Goal: Information Seeking & Learning: Check status

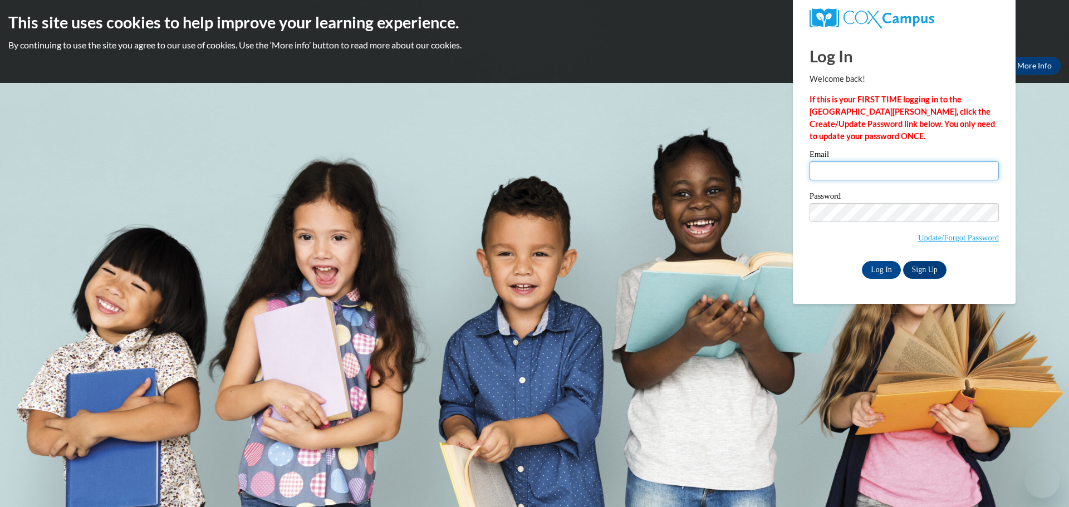
type input "kalienbl@chipfalls.org"
click at [859, 171] on input "kalienbl@chipfalls.org" at bounding box center [903, 170] width 189 height 19
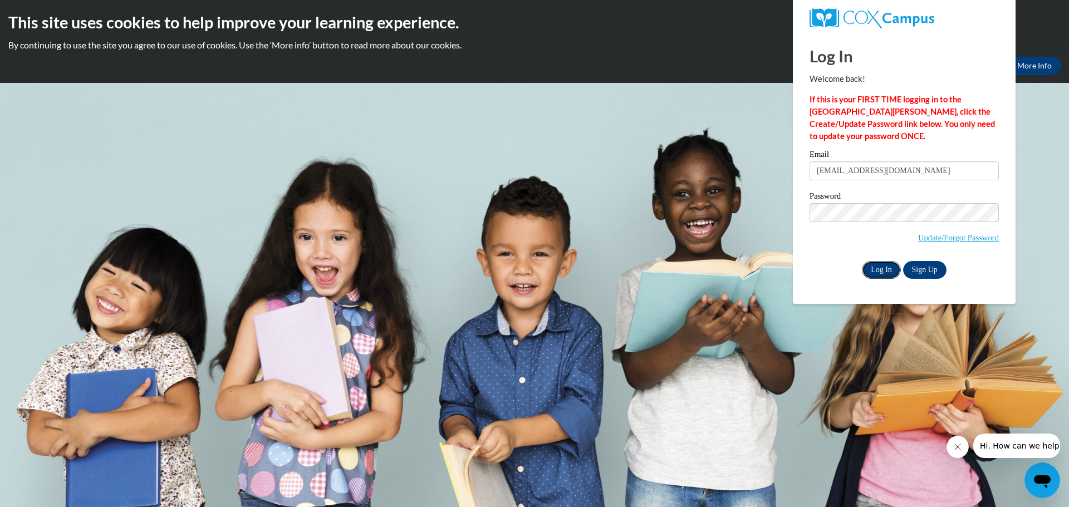
click at [872, 269] on input "Log In" at bounding box center [881, 270] width 39 height 18
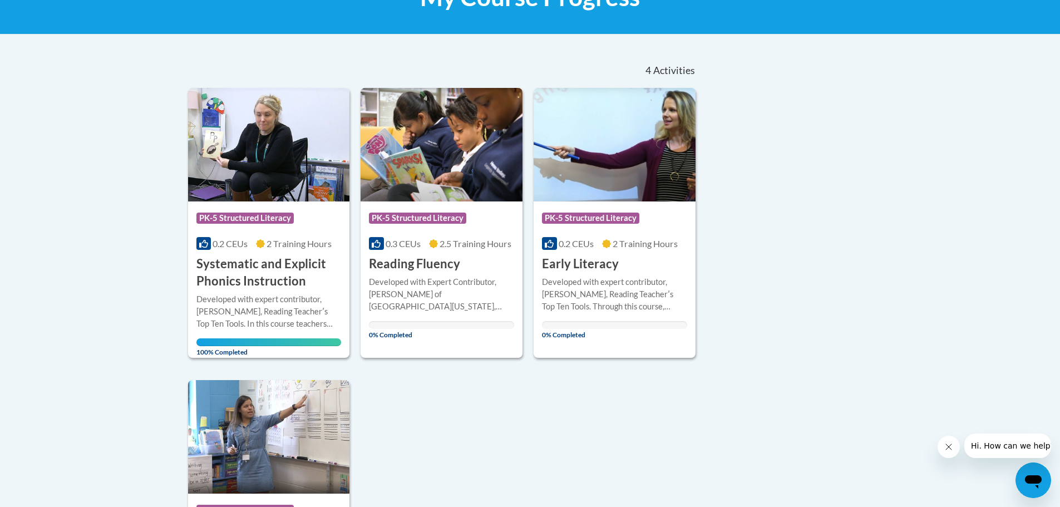
scroll to position [223, 0]
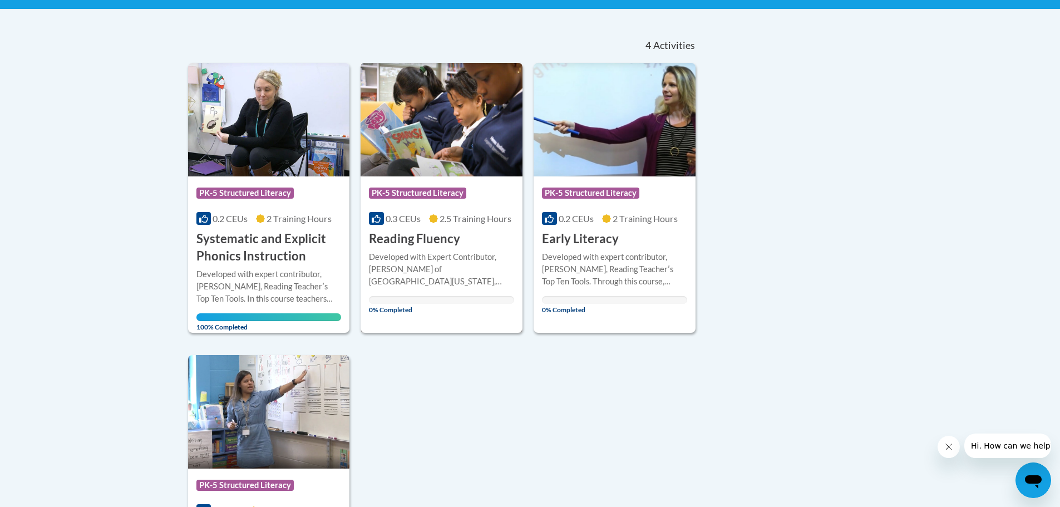
click at [400, 240] on h3 "Reading Fluency" at bounding box center [414, 238] width 91 height 17
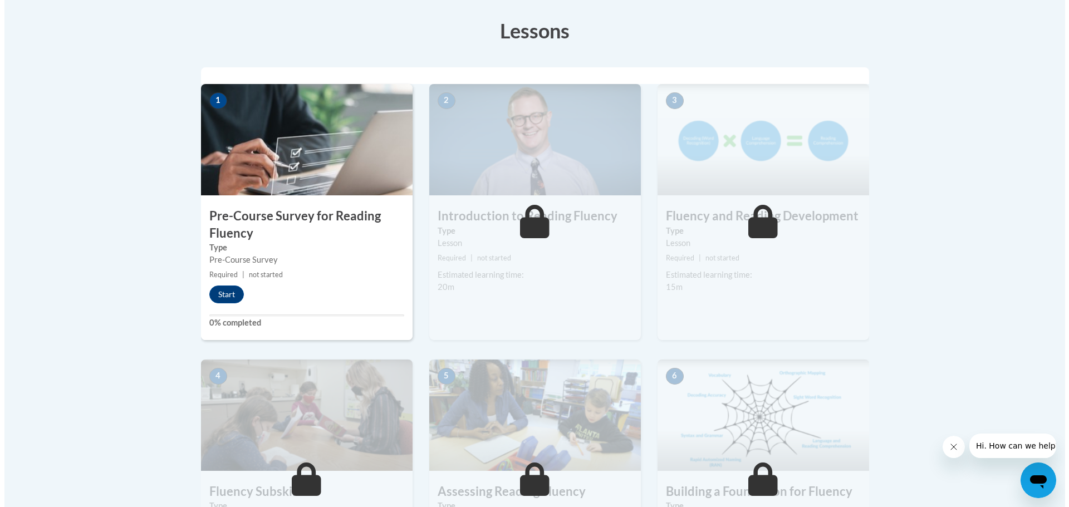
scroll to position [334, 0]
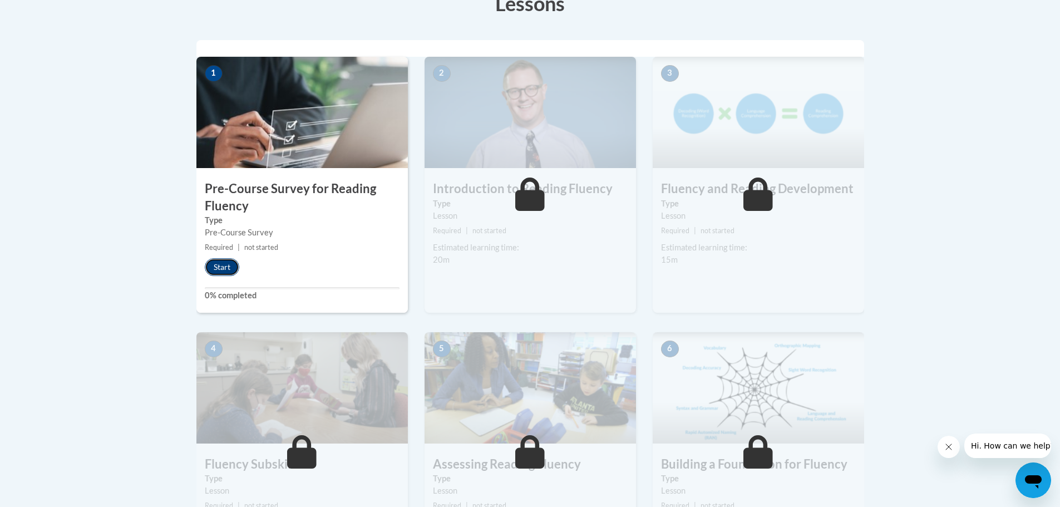
click at [227, 268] on button "Start" at bounding box center [222, 267] width 35 height 18
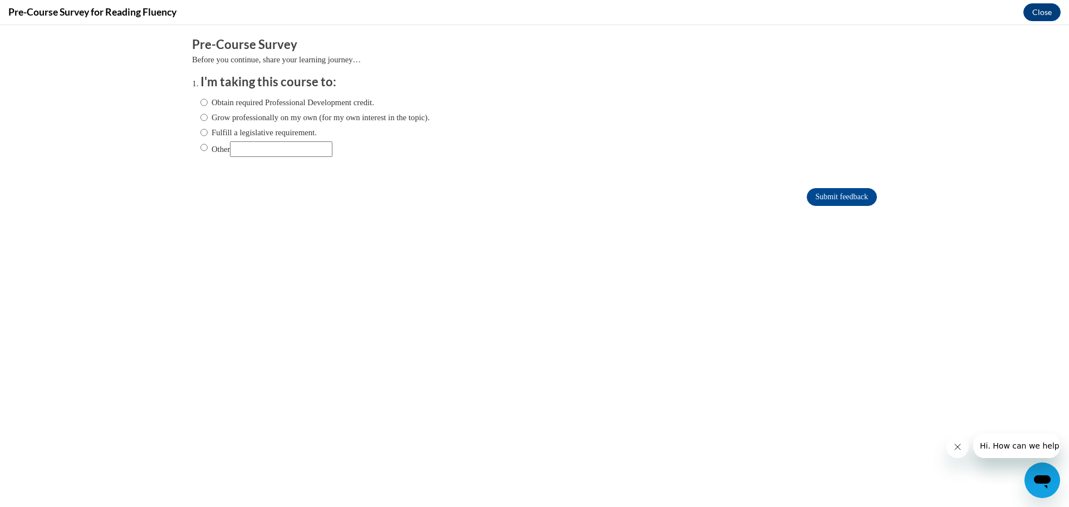
scroll to position [0, 0]
click at [200, 102] on input "Obtain required Professional Development credit." at bounding box center [203, 102] width 7 height 12
radio input "true"
click at [851, 195] on input "Submit feedback" at bounding box center [842, 197] width 70 height 18
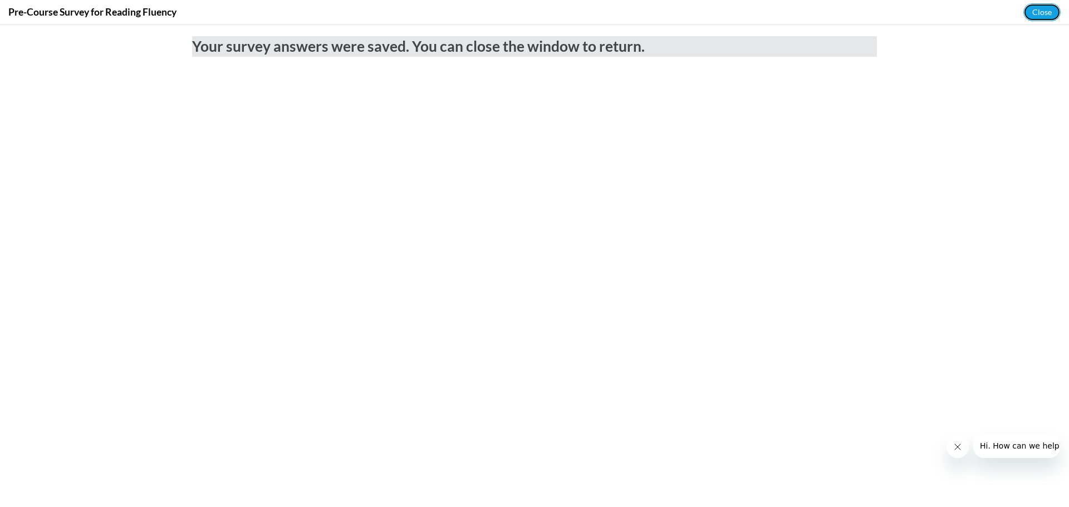
drag, startPoint x: 1039, startPoint y: 11, endPoint x: 1016, endPoint y: 19, distance: 24.5
click at [1039, 11] on button "Close" at bounding box center [1041, 12] width 37 height 18
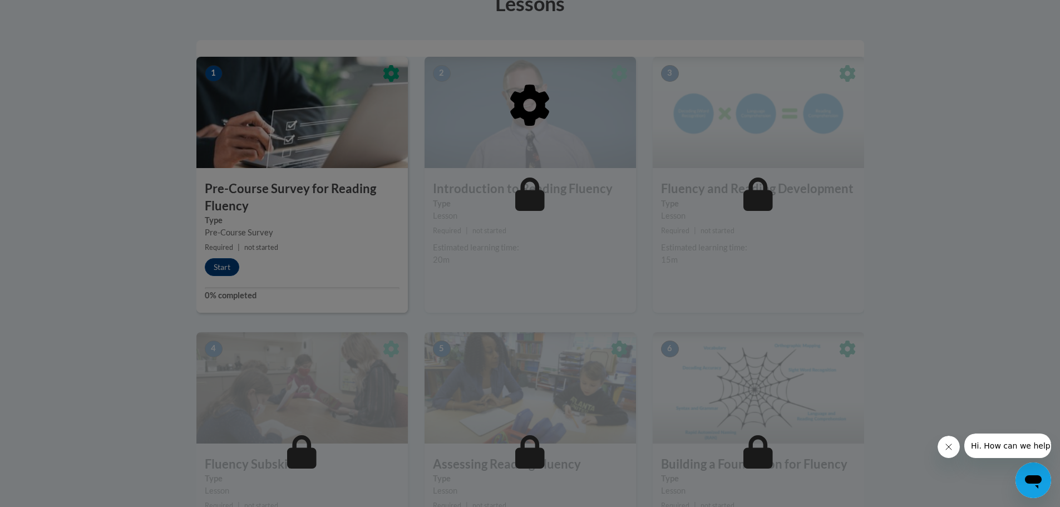
click at [222, 272] on div at bounding box center [530, 253] width 1060 height 507
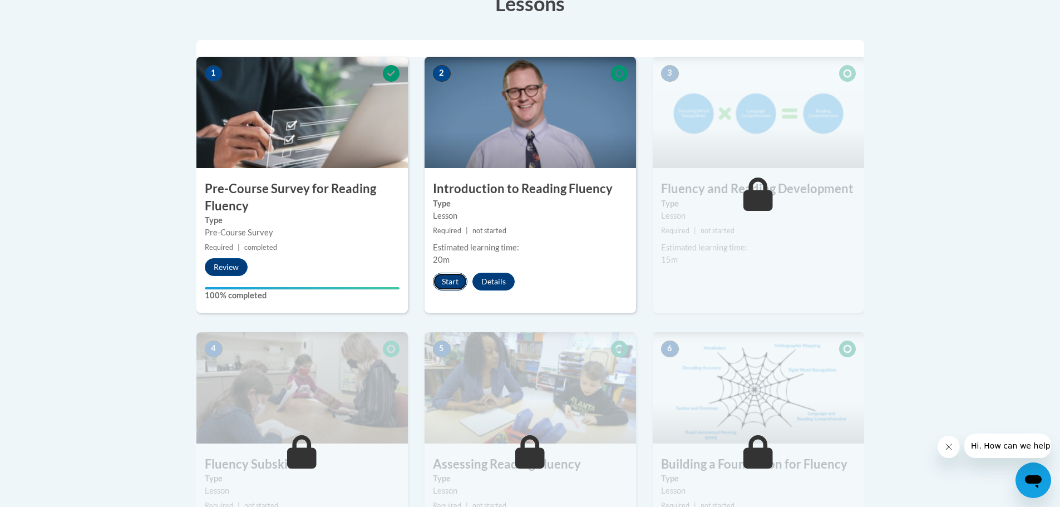
click at [451, 285] on button "Start" at bounding box center [450, 282] width 35 height 18
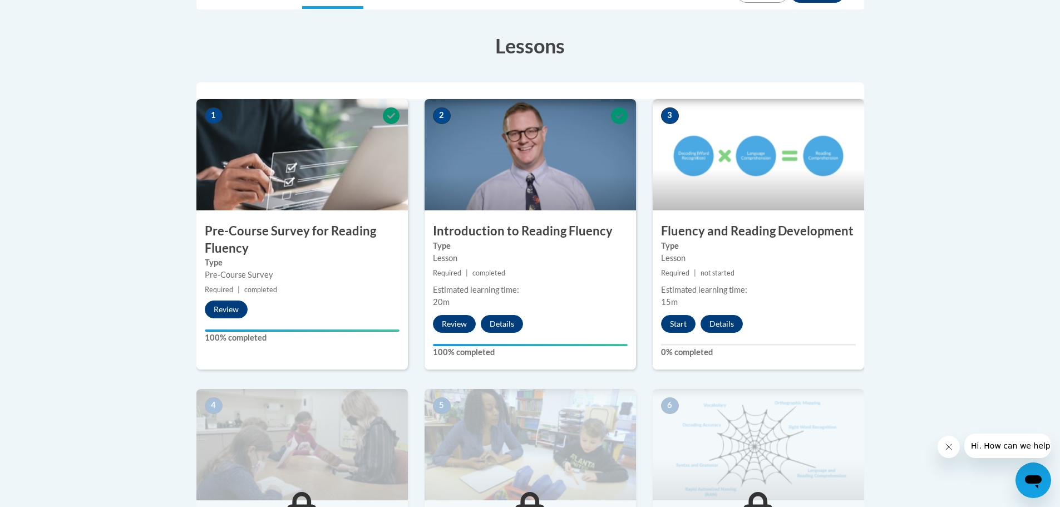
scroll to position [223, 0]
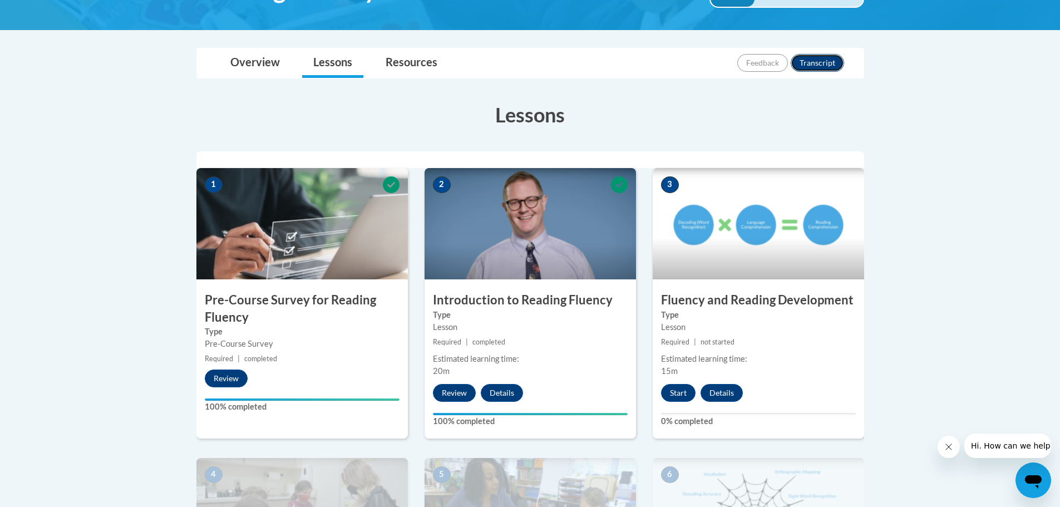
click at [821, 66] on button "Transcript" at bounding box center [817, 63] width 53 height 18
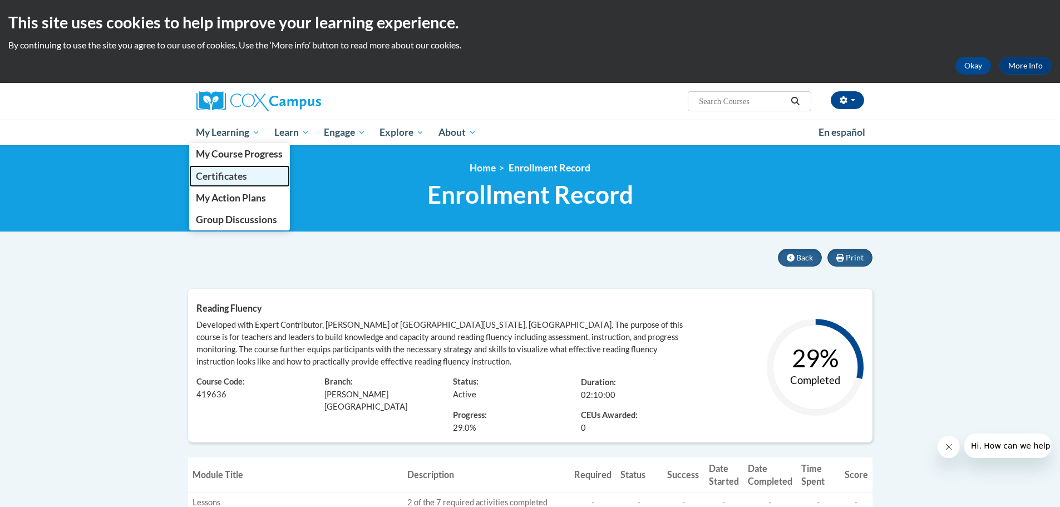
click at [238, 177] on span "Certificates" at bounding box center [221, 176] width 51 height 12
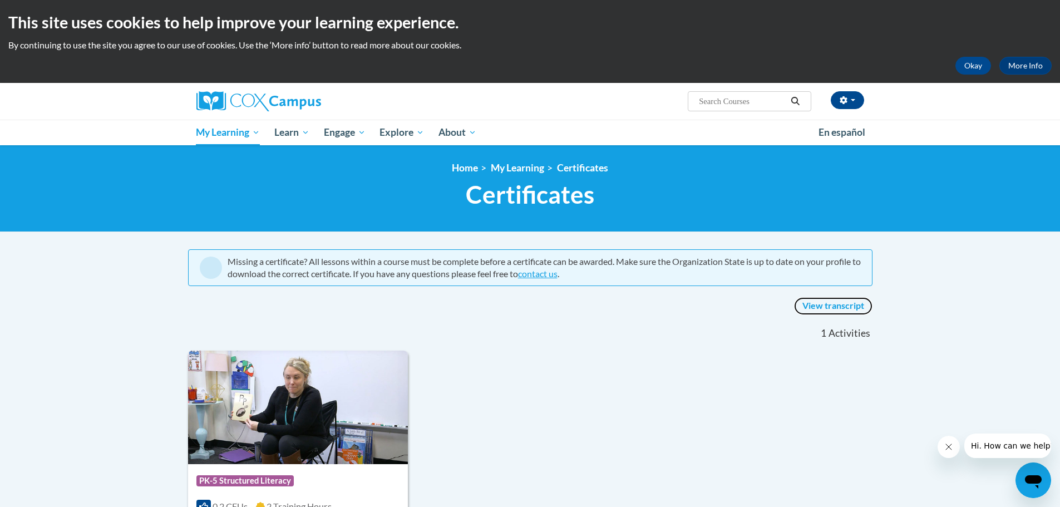
click at [809, 304] on link "View transcript" at bounding box center [833, 306] width 78 height 18
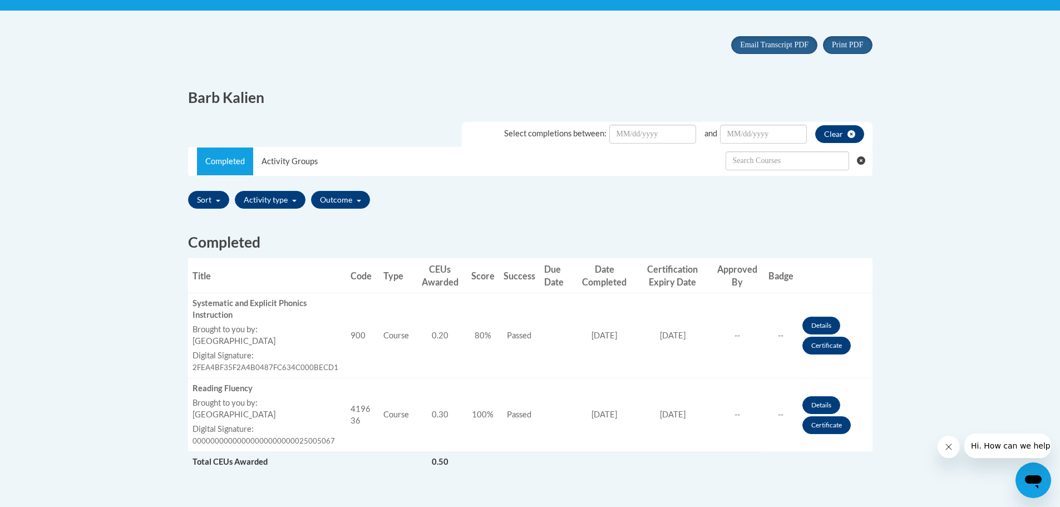
scroll to position [223, 0]
